Goal: Information Seeking & Learning: Learn about a topic

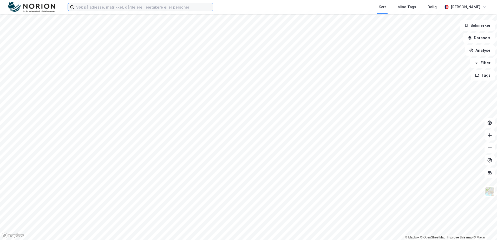
click at [102, 4] on input at bounding box center [143, 7] width 139 height 8
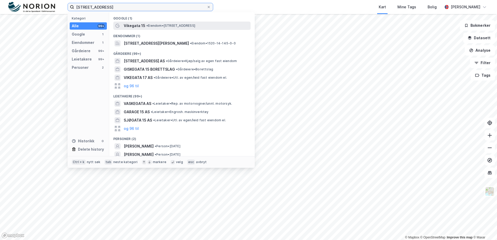
type input "vikegata 15"
click at [165, 25] on span "• Eiendom • Vikegata 15, 6150 Ørsta" at bounding box center [170, 26] width 49 height 4
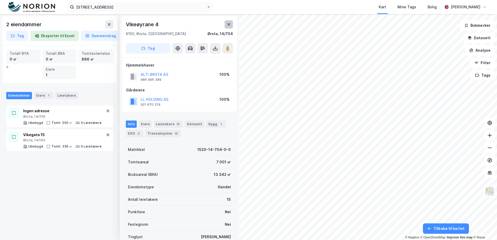
click at [232, 25] on button at bounding box center [228, 24] width 8 height 8
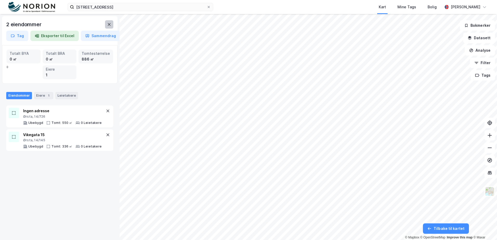
click at [112, 26] on button at bounding box center [109, 24] width 8 height 8
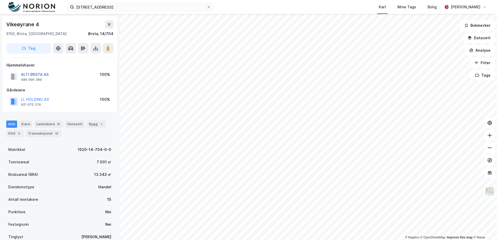
click at [0, 0] on button "ALTI ØRSTA AS" at bounding box center [0, 0] width 0 height 0
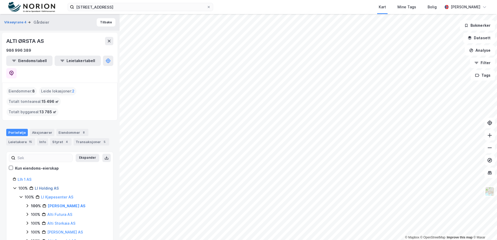
click at [51, 186] on link "Ll Holding AS" at bounding box center [47, 188] width 24 height 4
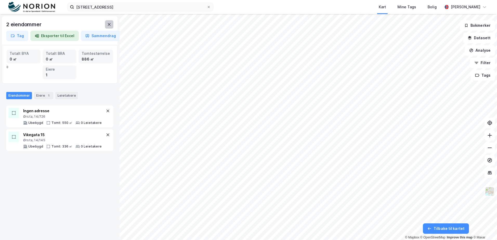
click at [107, 26] on button at bounding box center [109, 24] width 8 height 8
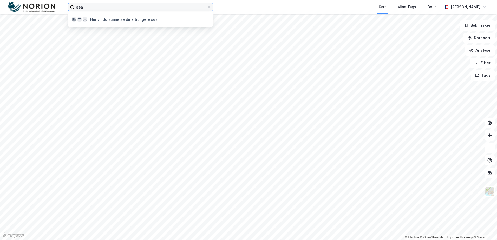
drag, startPoint x: 99, startPoint y: 6, endPoint x: 50, endPoint y: 5, distance: 49.1
click at [50, 5] on div "søa Her vil du kunne se dine tidligere søk! Kart Mine Tags Bolig Stine Grønnhaug" at bounding box center [248, 7] width 497 height 14
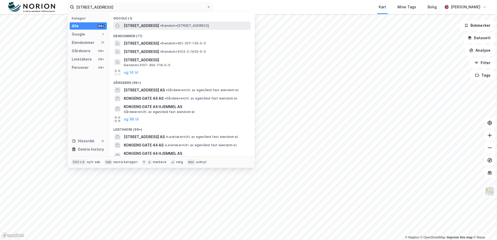
click at [176, 25] on span "• Eiendom • Kongens gate 4, 0153 Oslo" at bounding box center [184, 26] width 49 height 4
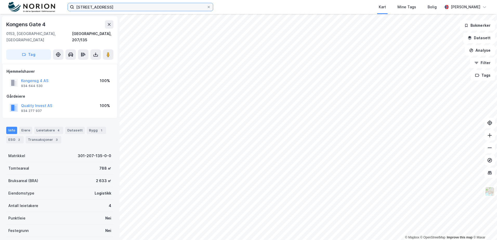
click at [124, 4] on input "kongens gate 4" at bounding box center [140, 7] width 132 height 8
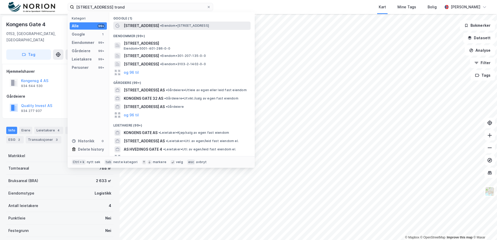
click at [187, 27] on span "• Eiendom • Kongens gate 4, 7011 Trondheim" at bounding box center [184, 26] width 49 height 4
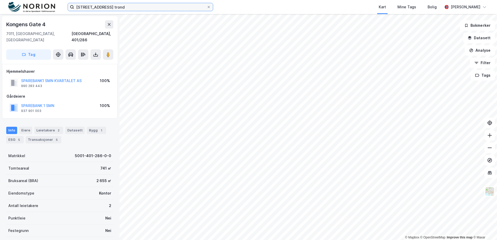
click at [110, 5] on input "kongens gate 4 trond" at bounding box center [140, 7] width 132 height 8
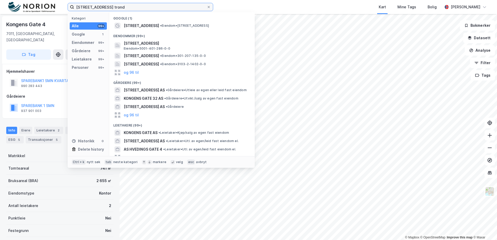
click at [105, 7] on input "kongens gate 4 trond" at bounding box center [140, 7] width 132 height 8
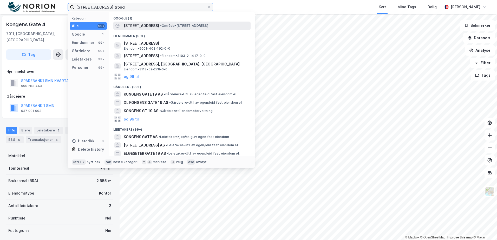
type input "kongens gate 19 trond"
click at [140, 26] on span "Kongens gate 19" at bounding box center [141, 26] width 35 height 6
